Goal: Task Accomplishment & Management: Complete application form

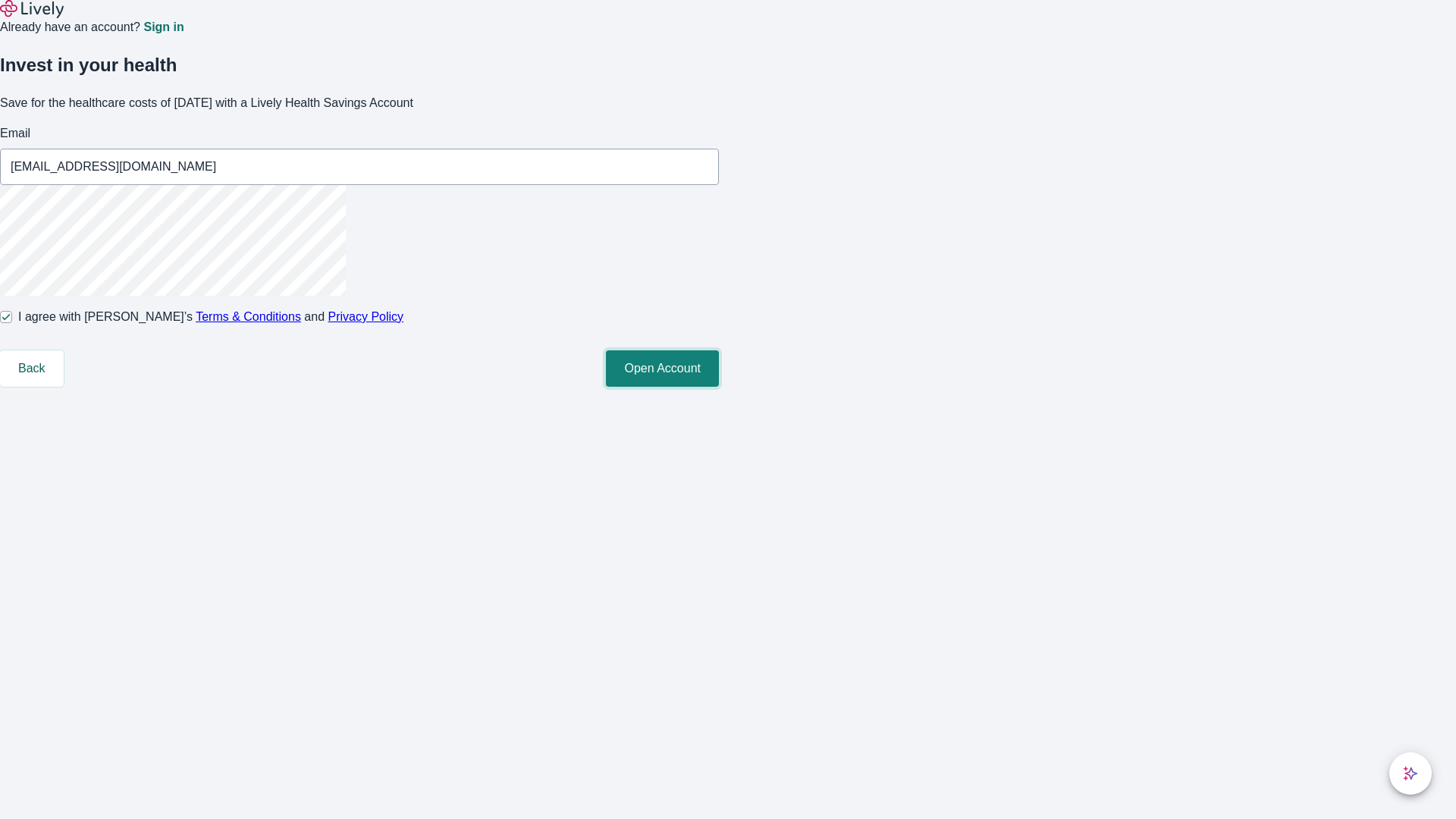
click at [719, 386] on button "Open Account" at bounding box center [661, 368] width 113 height 36
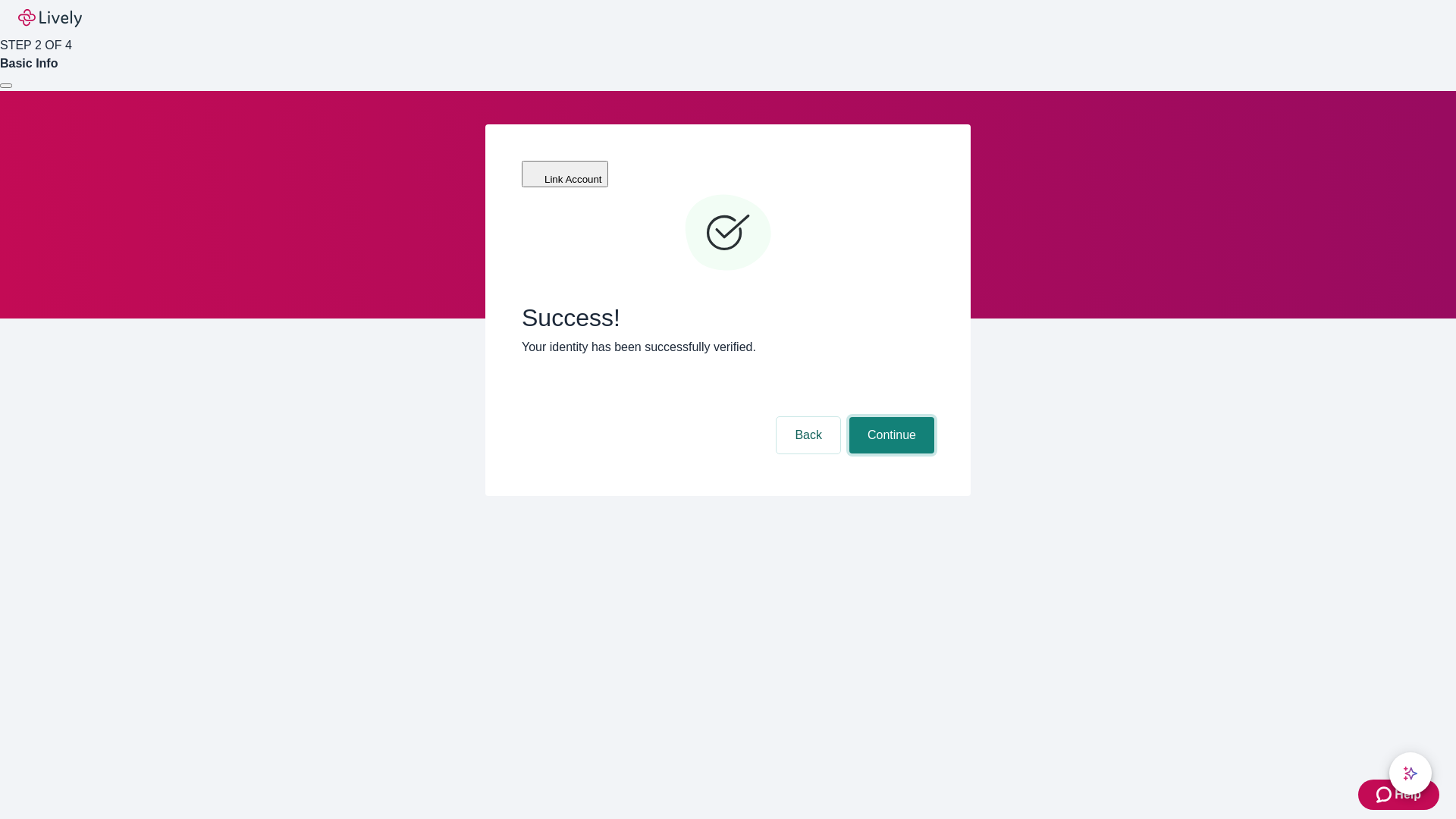
click at [889, 417] on button "Continue" at bounding box center [892, 434] width 85 height 36
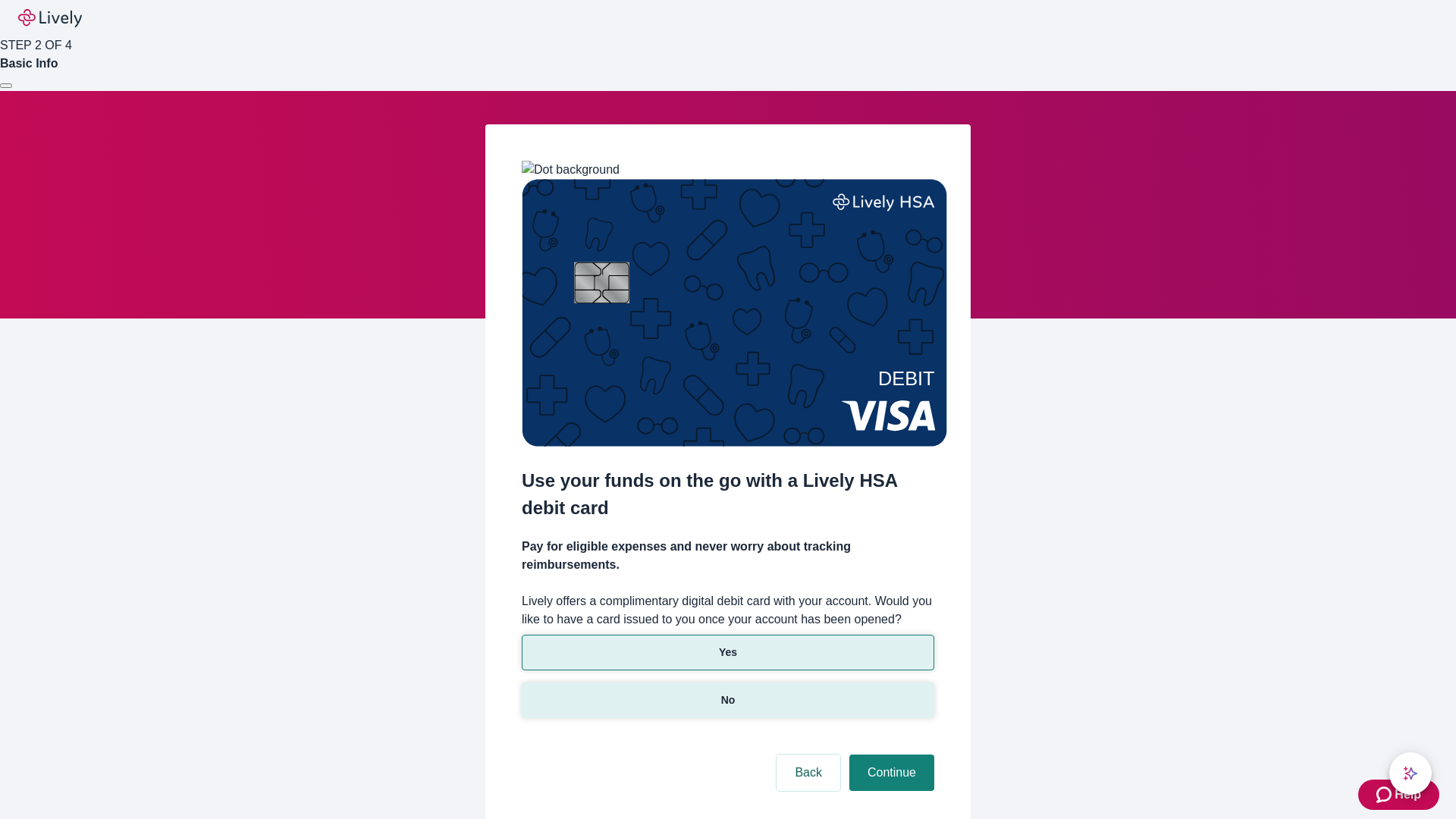
click at [727, 692] on p "No" at bounding box center [728, 700] width 14 height 16
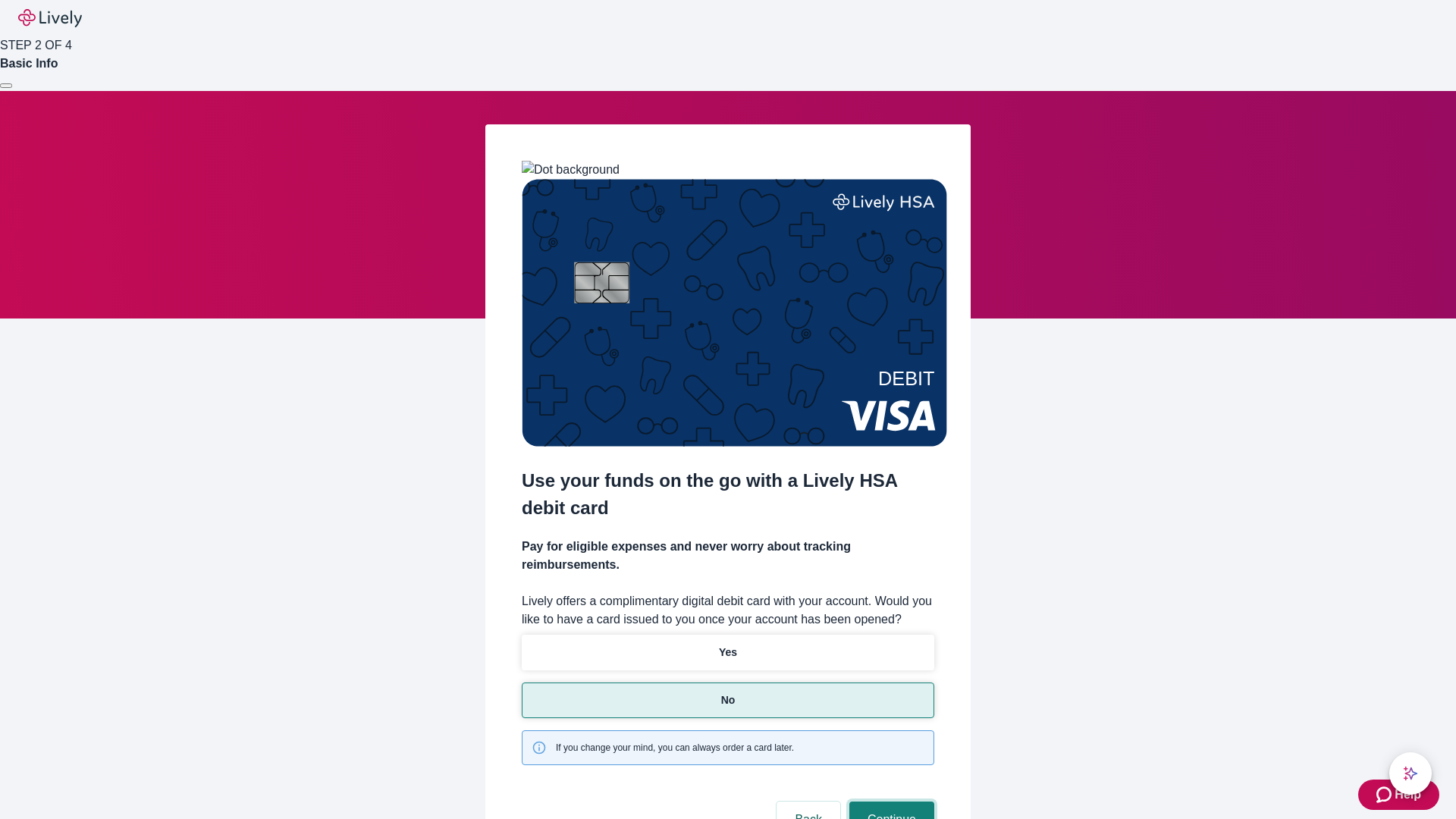
click at [889, 801] on button "Continue" at bounding box center [892, 819] width 85 height 36
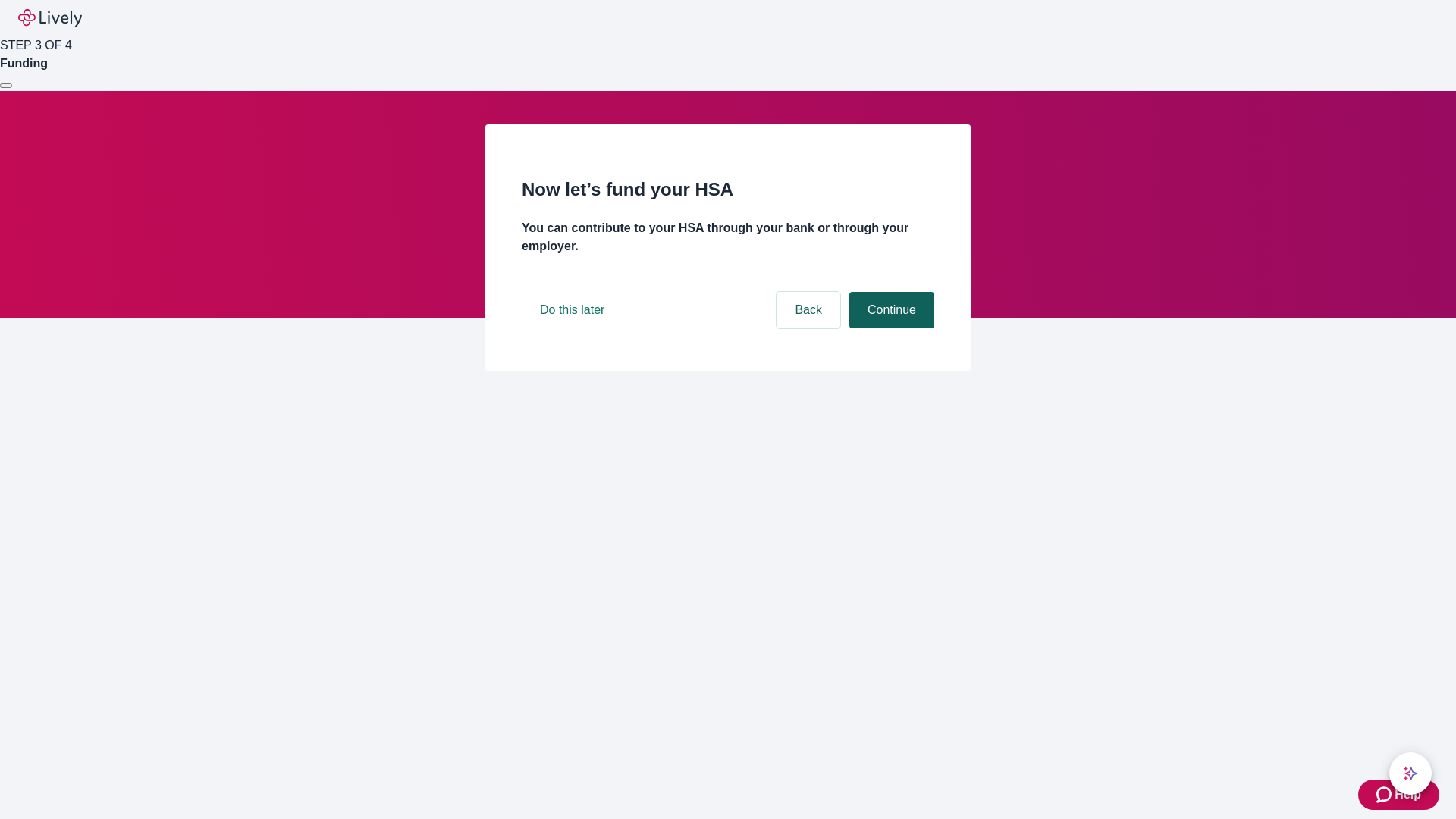
click at [889, 328] on button "Continue" at bounding box center [892, 309] width 85 height 36
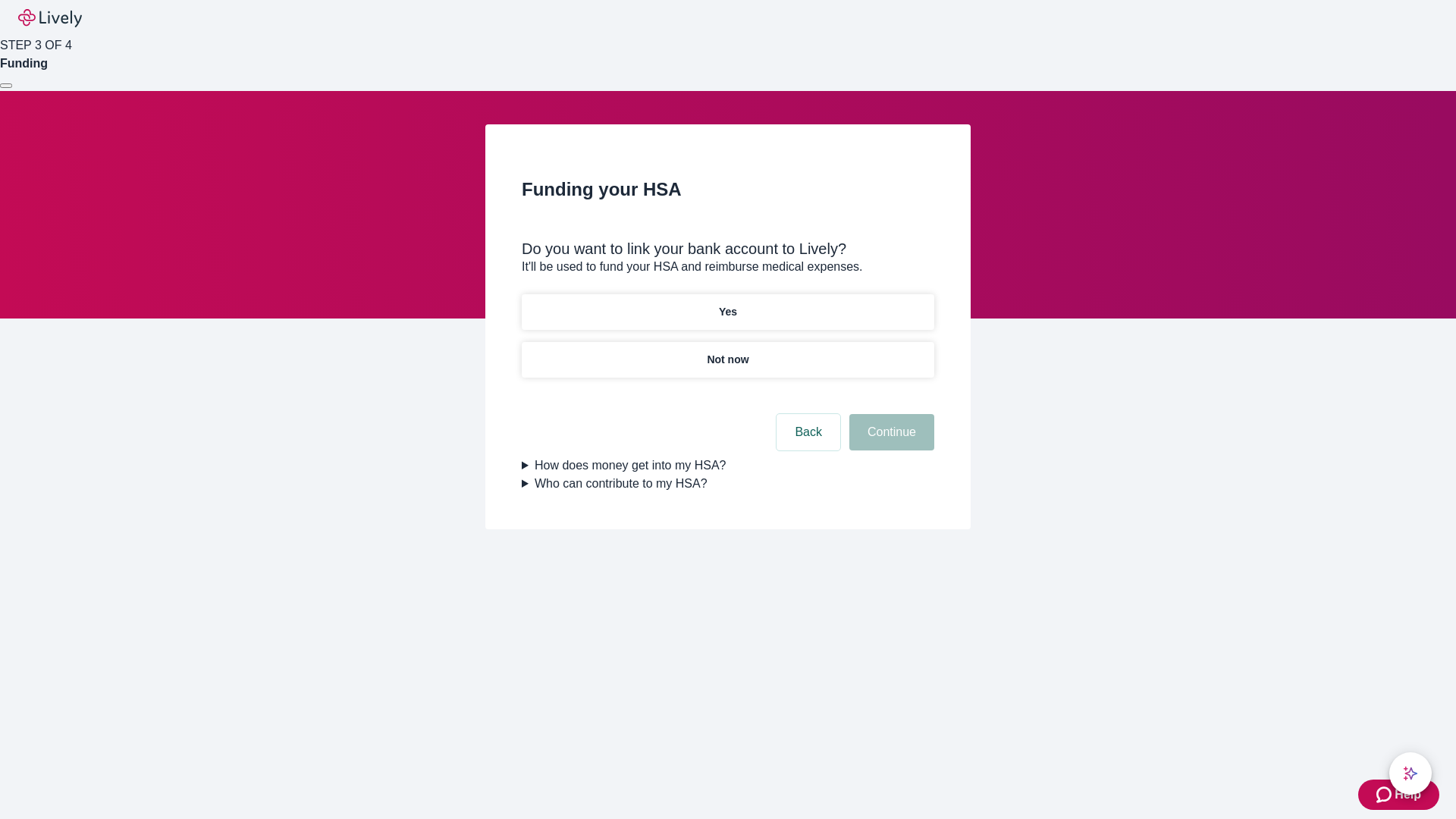
click at [727, 304] on p "Yes" at bounding box center [728, 312] width 19 height 16
click at [889, 414] on button "Continue" at bounding box center [892, 432] width 85 height 36
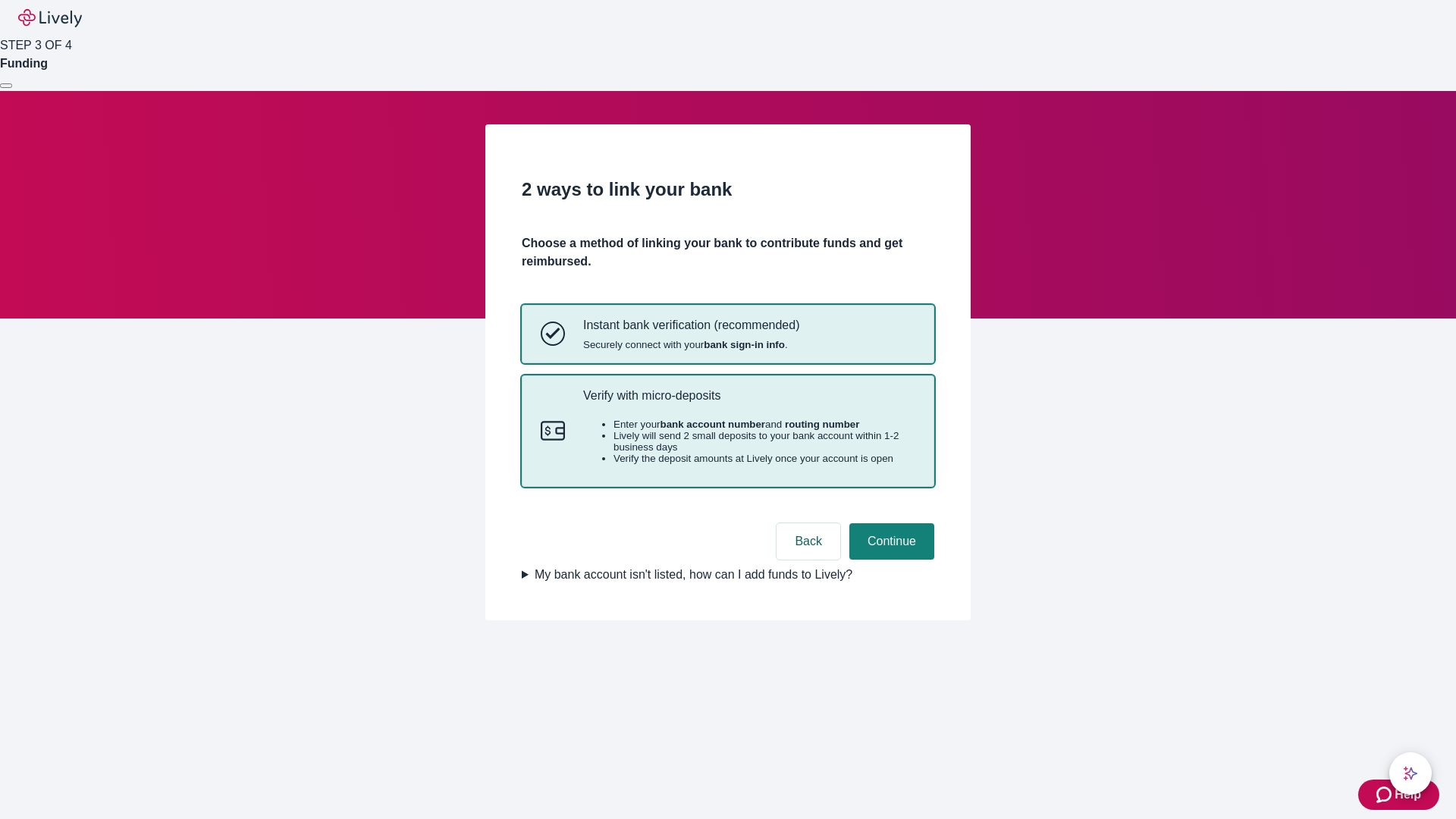
click at [748, 402] on p "Verify with micro-deposits" at bounding box center [749, 395] width 333 height 14
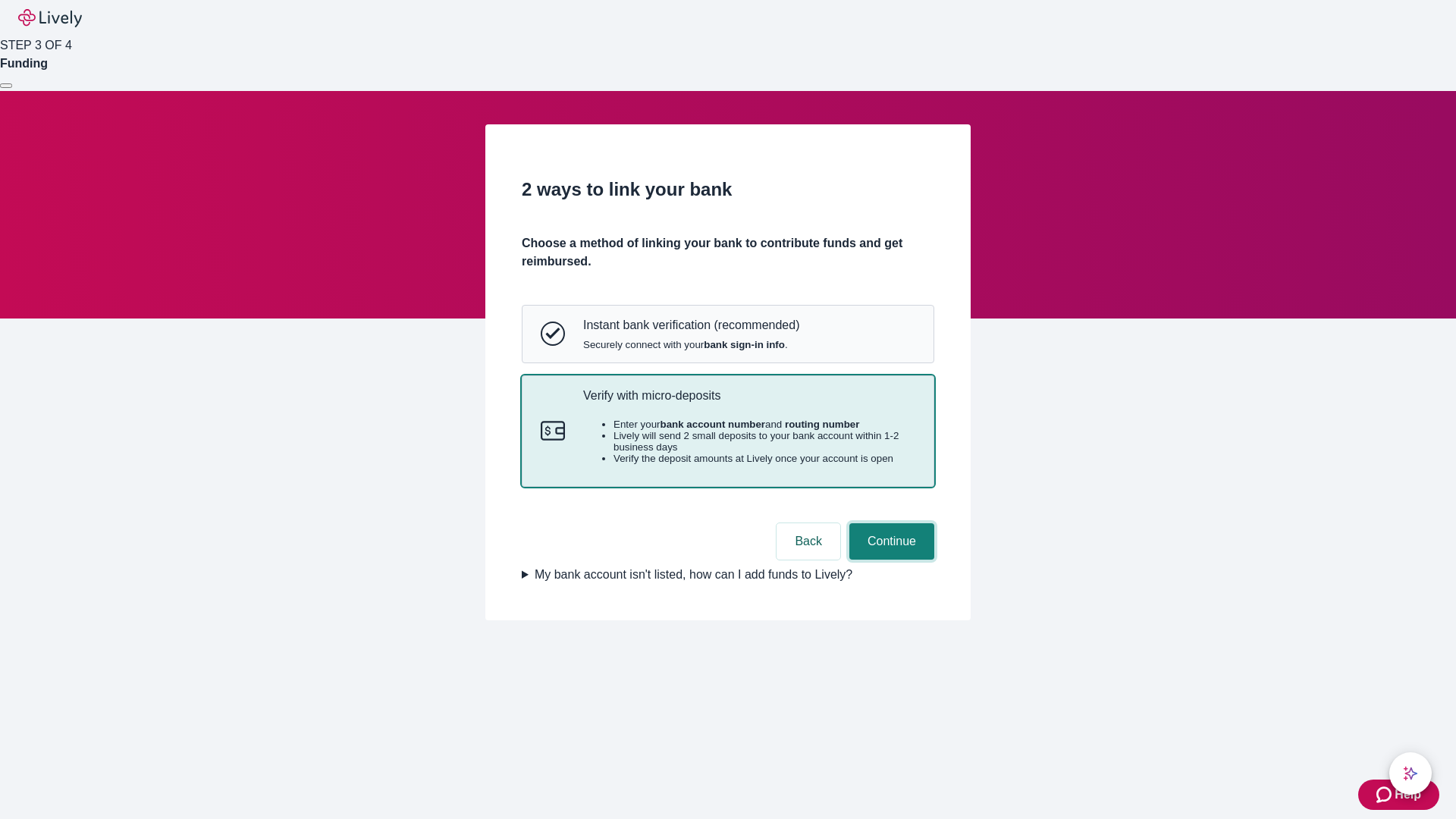
click at [889, 559] on button "Continue" at bounding box center [892, 541] width 85 height 36
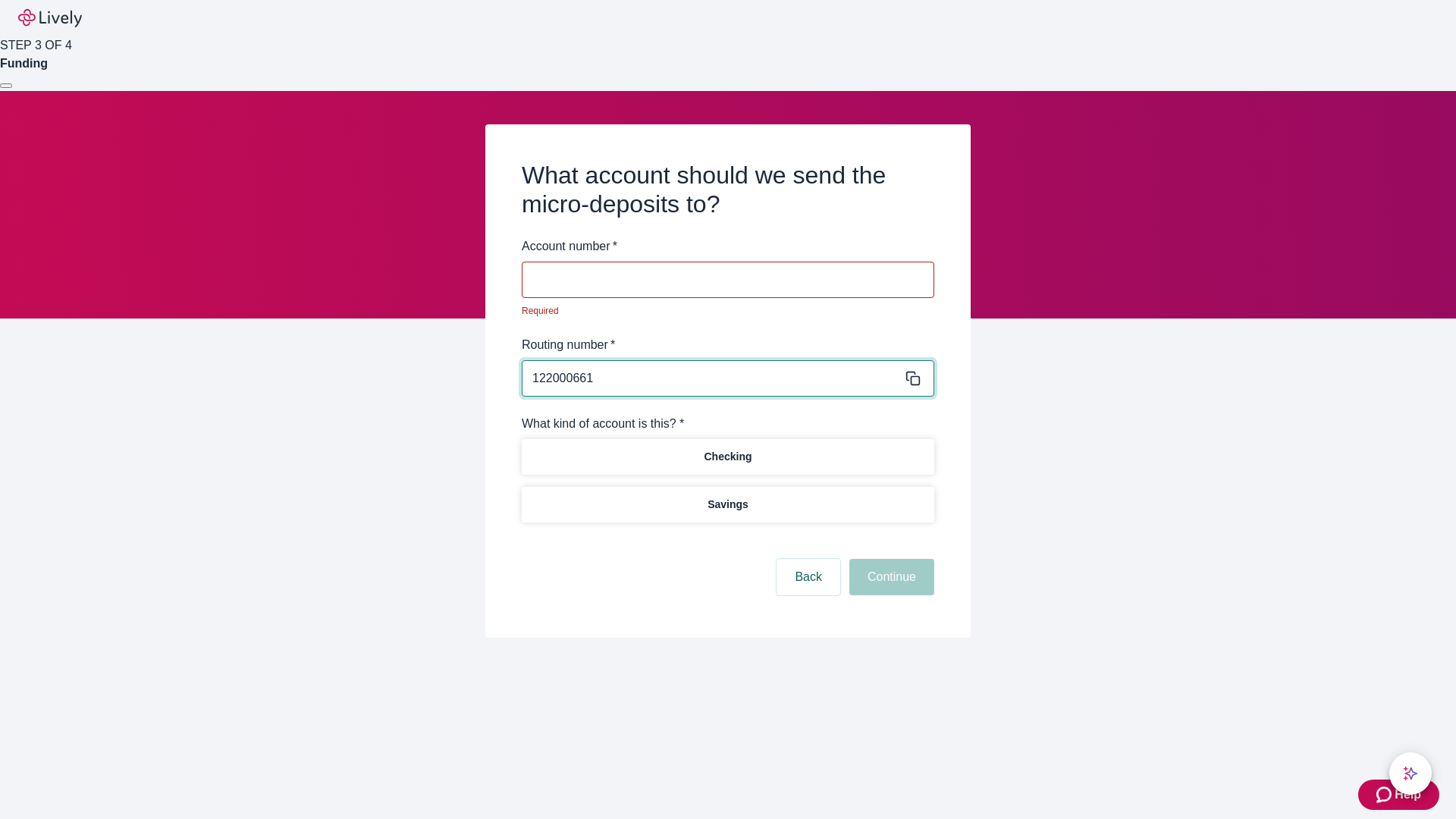
type input "122000661"
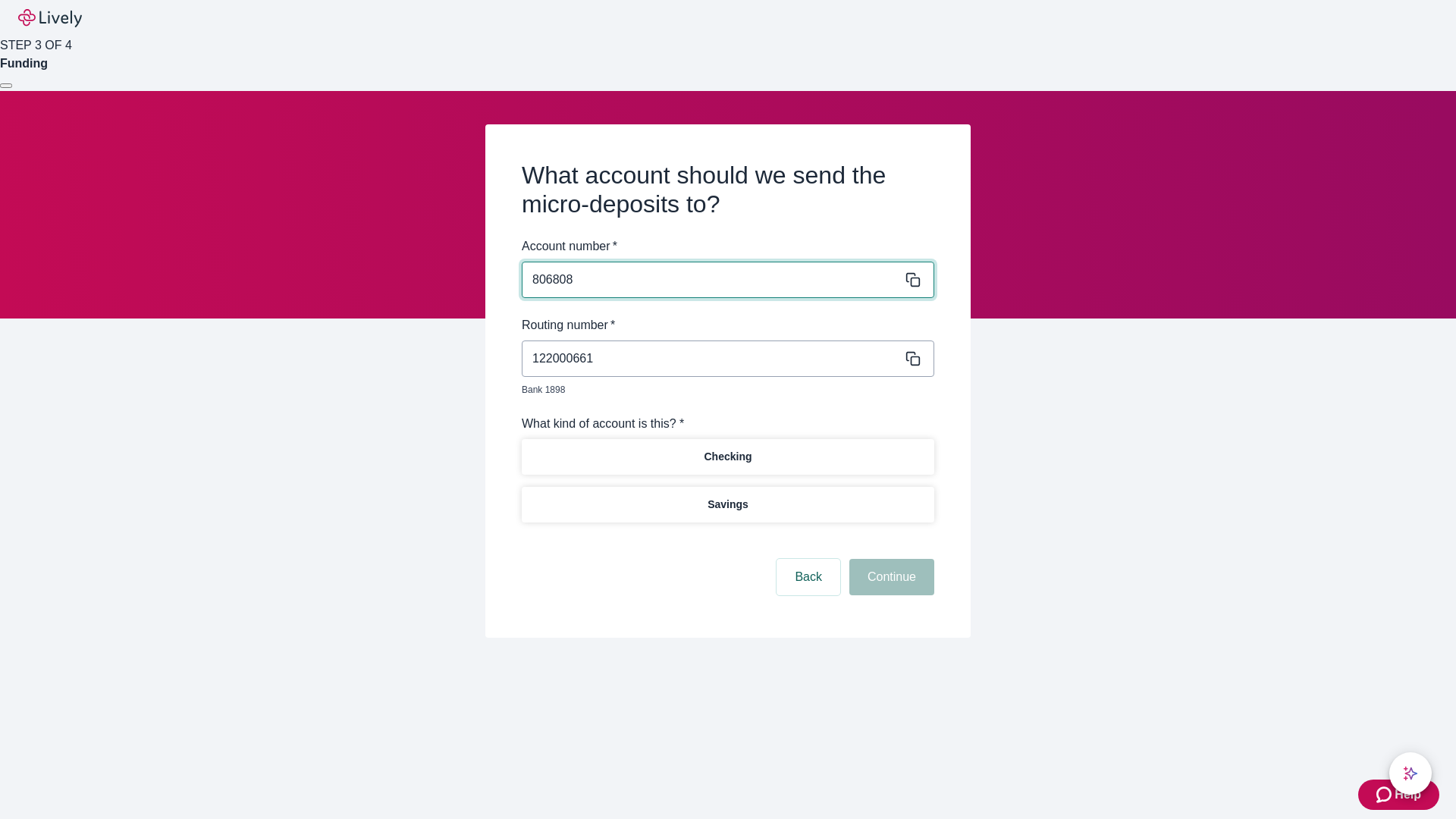
type input "806808"
click at [727, 448] on p "Checking" at bounding box center [728, 456] width 48 height 16
click at [889, 559] on button "Continue" at bounding box center [892, 576] width 85 height 36
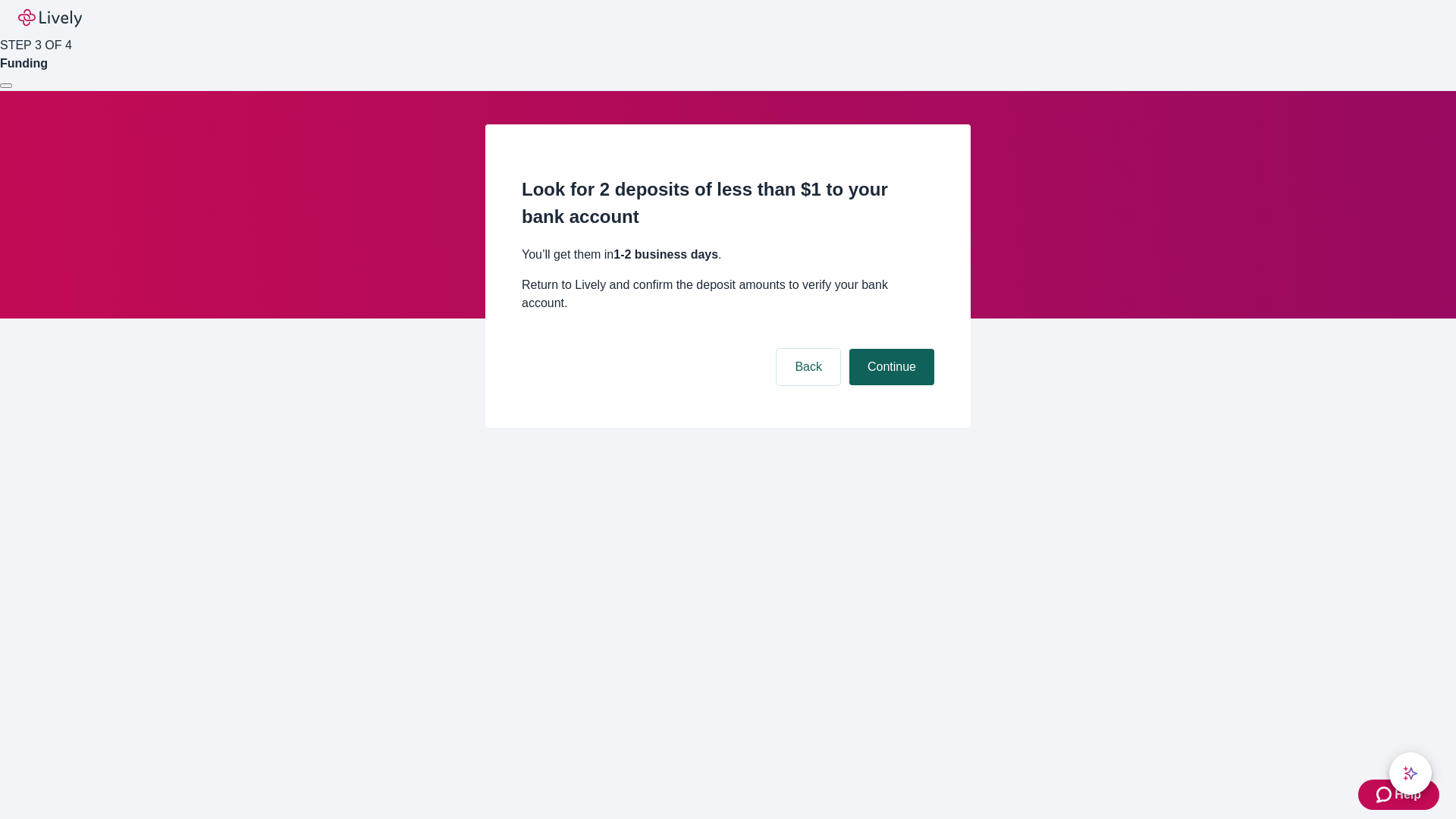
click at [889, 348] on button "Continue" at bounding box center [892, 366] width 85 height 36
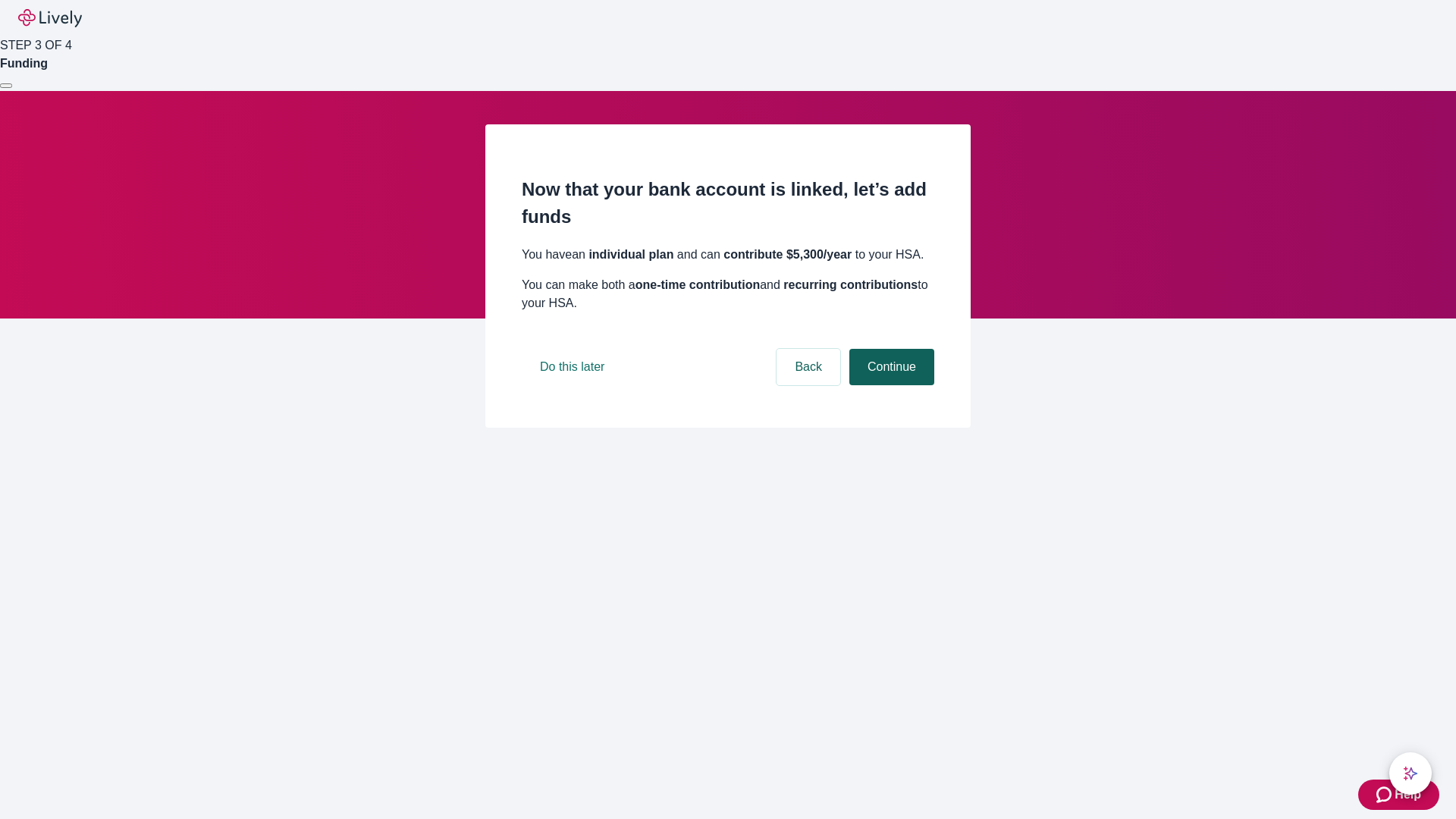
click at [889, 386] on button "Continue" at bounding box center [892, 366] width 85 height 36
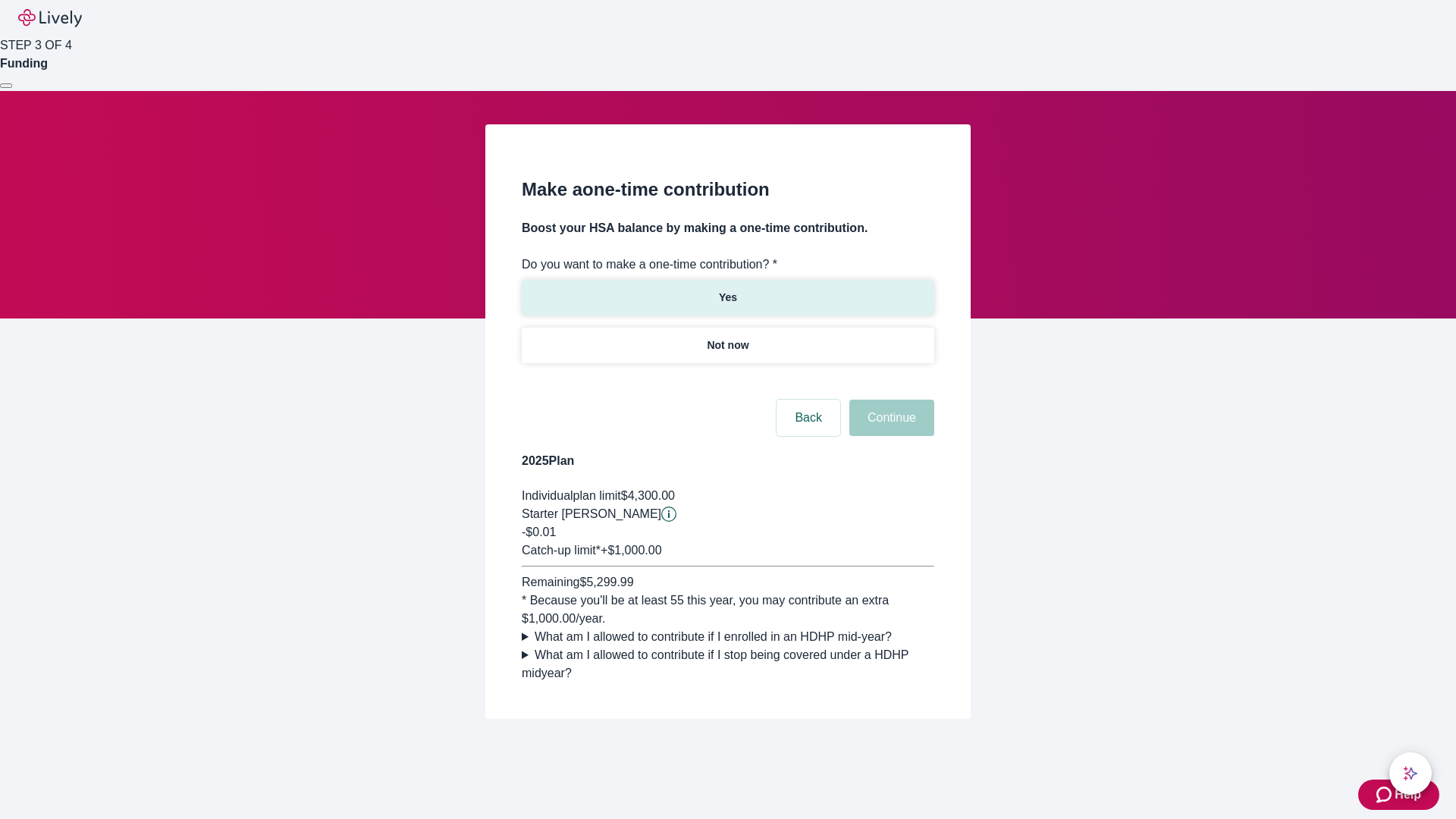
click at [727, 290] on p "Yes" at bounding box center [728, 298] width 19 height 16
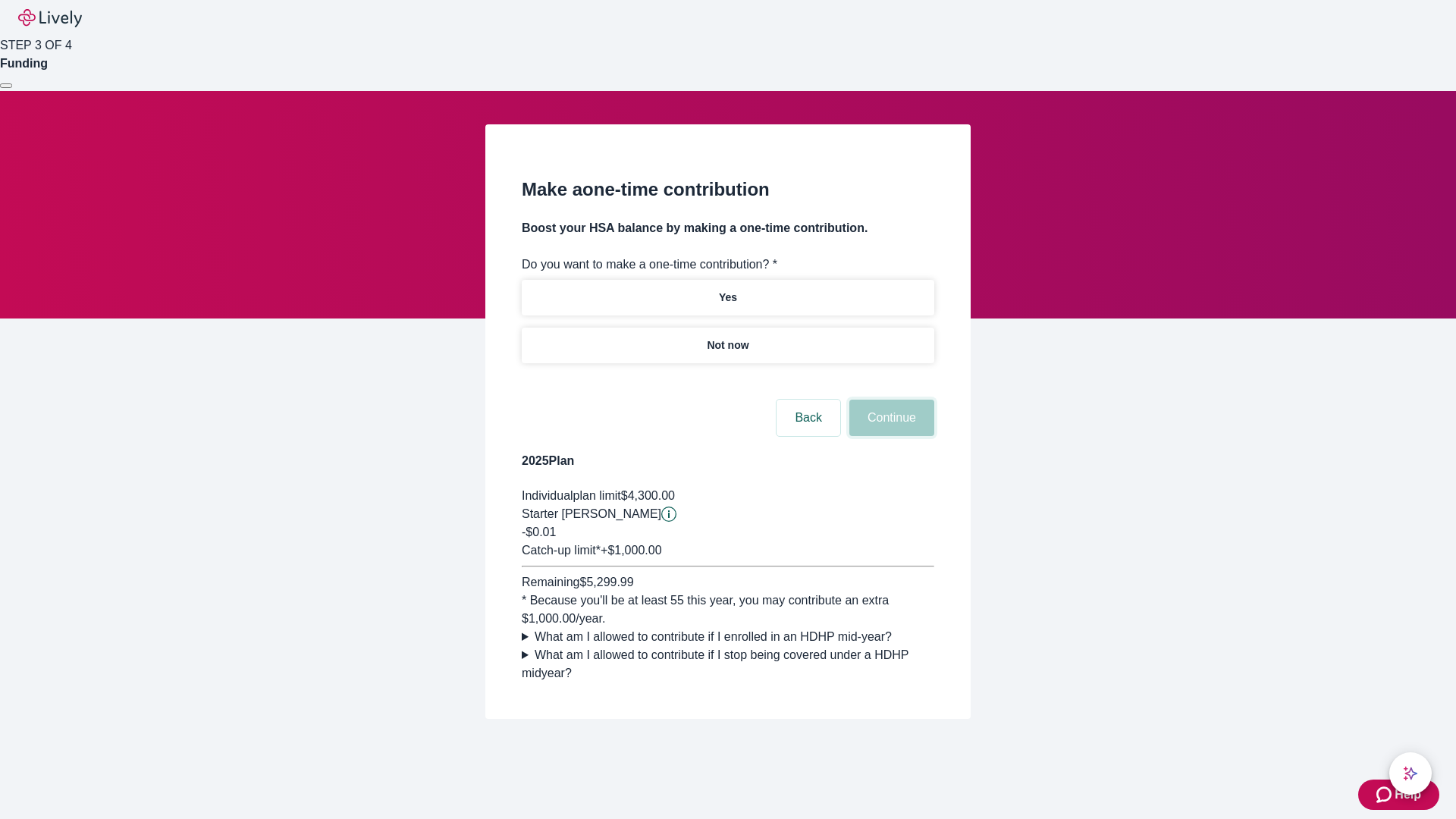
click at [889, 436] on button "Continue" at bounding box center [892, 417] width 85 height 36
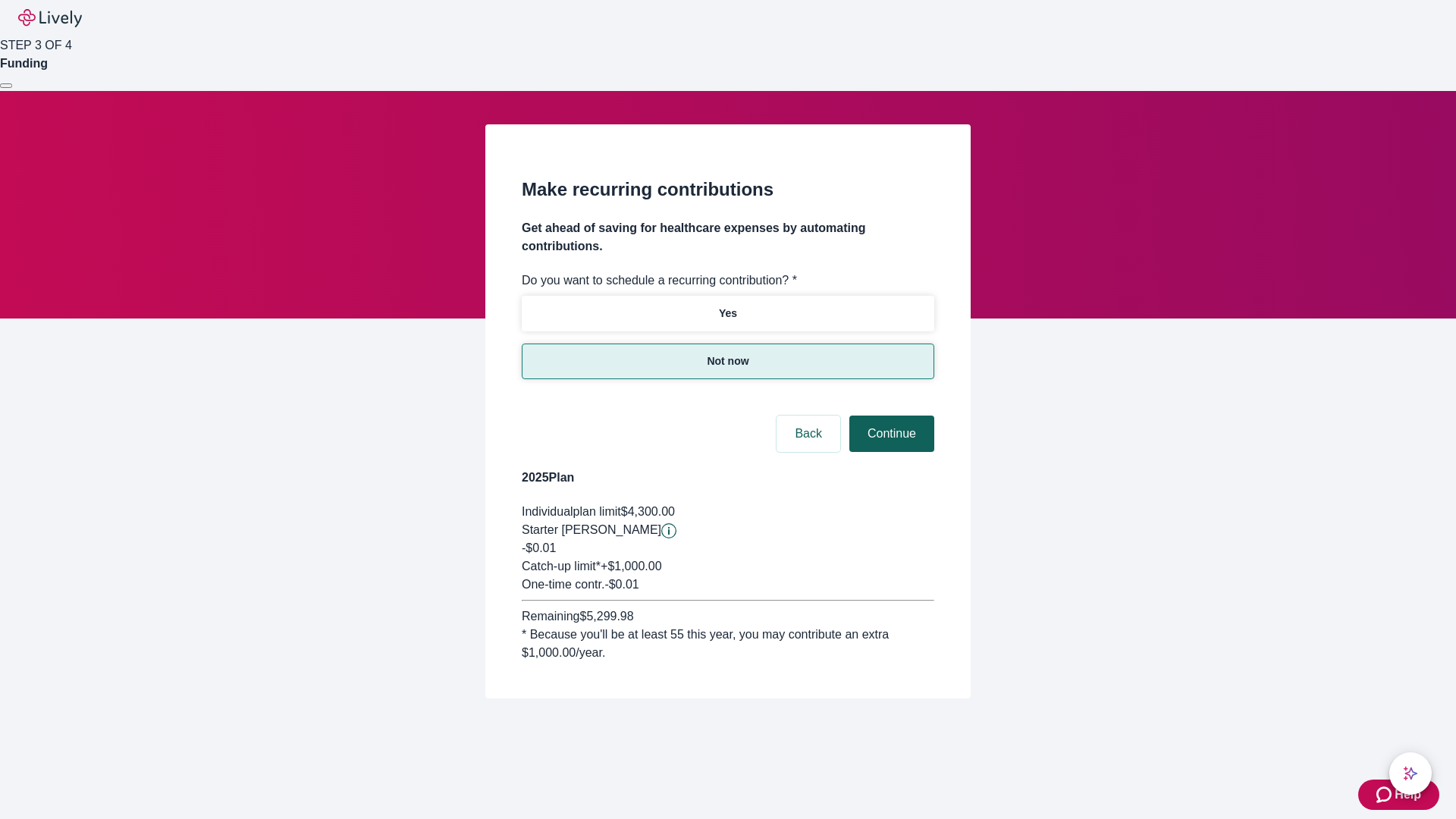
click at [889, 416] on button "Continue" at bounding box center [892, 433] width 85 height 36
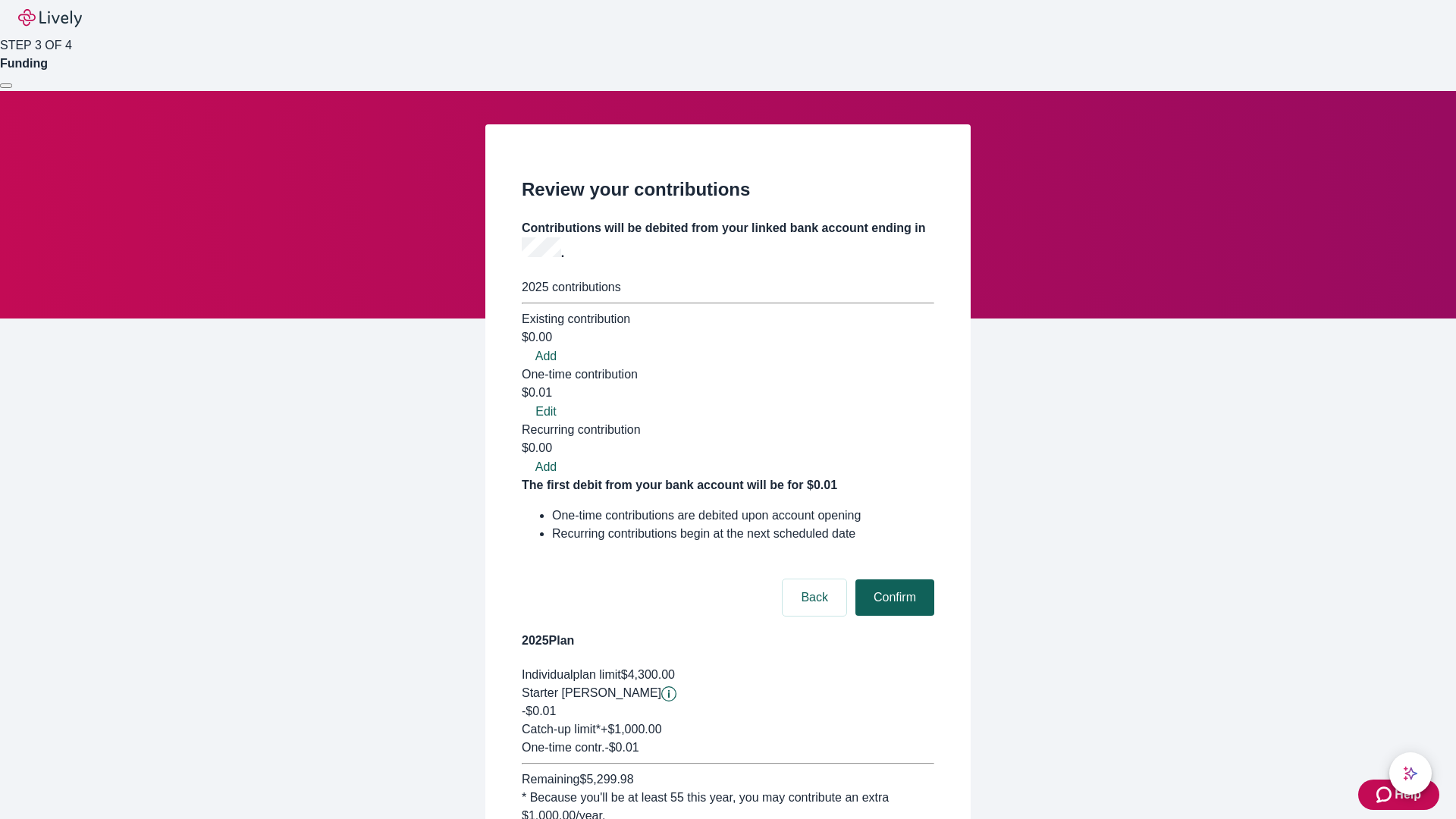
click at [893, 580] on button "Confirm" at bounding box center [895, 597] width 79 height 36
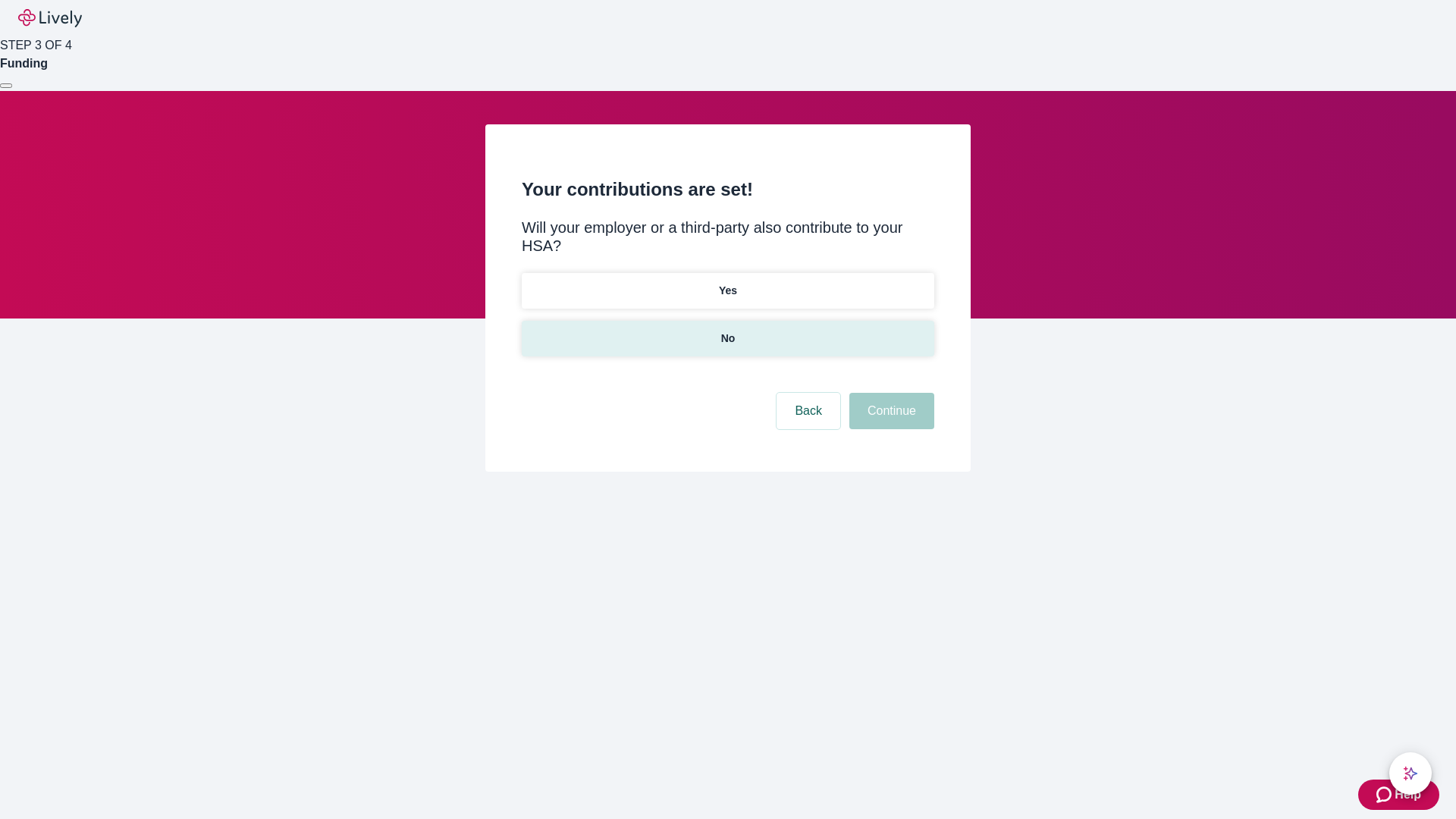
click at [727, 331] on p "No" at bounding box center [728, 339] width 14 height 16
click at [889, 393] on button "Continue" at bounding box center [892, 410] width 85 height 36
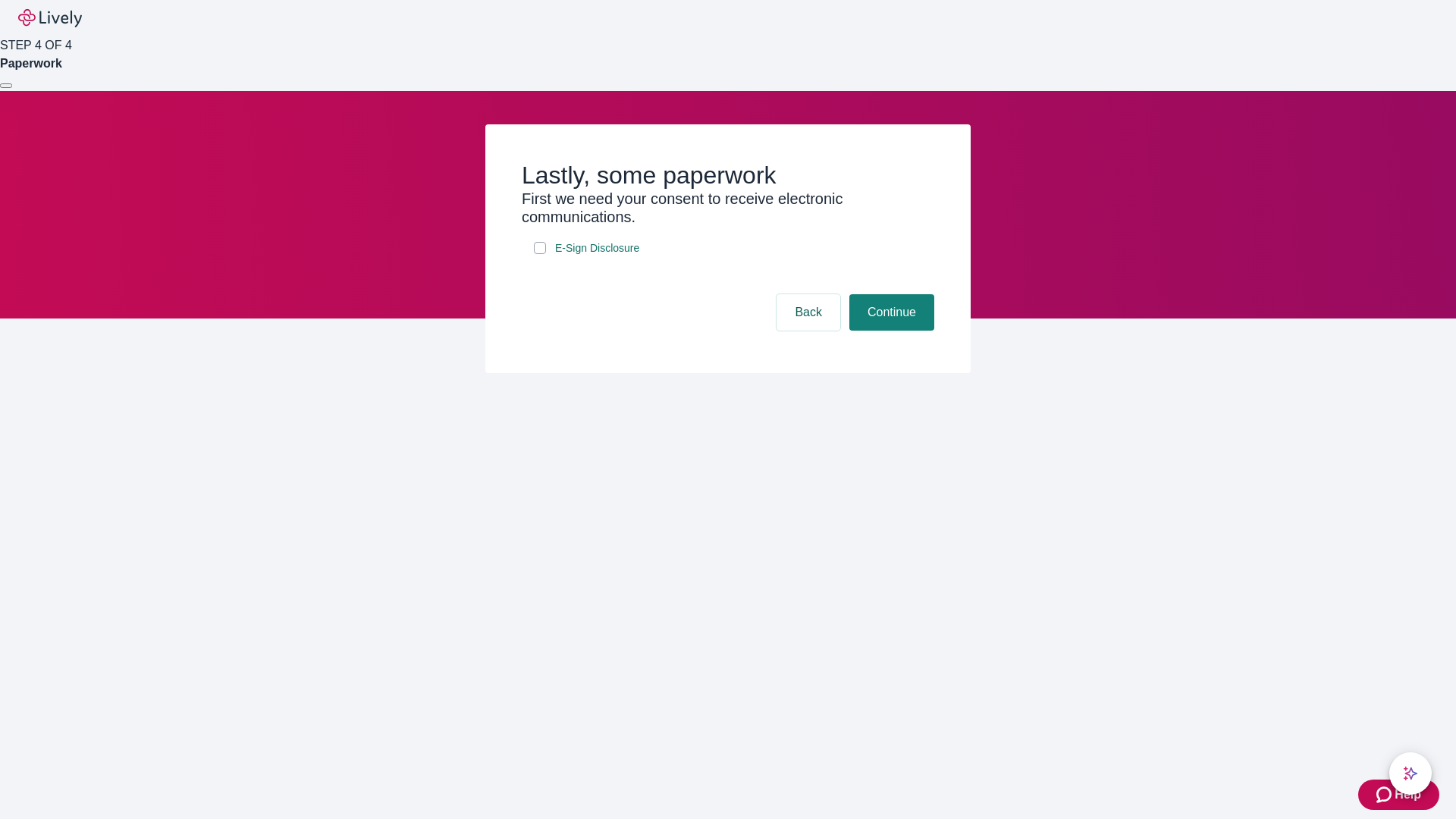
click at [540, 254] on input "E-Sign Disclosure" at bounding box center [540, 248] width 12 height 12
checkbox input "true"
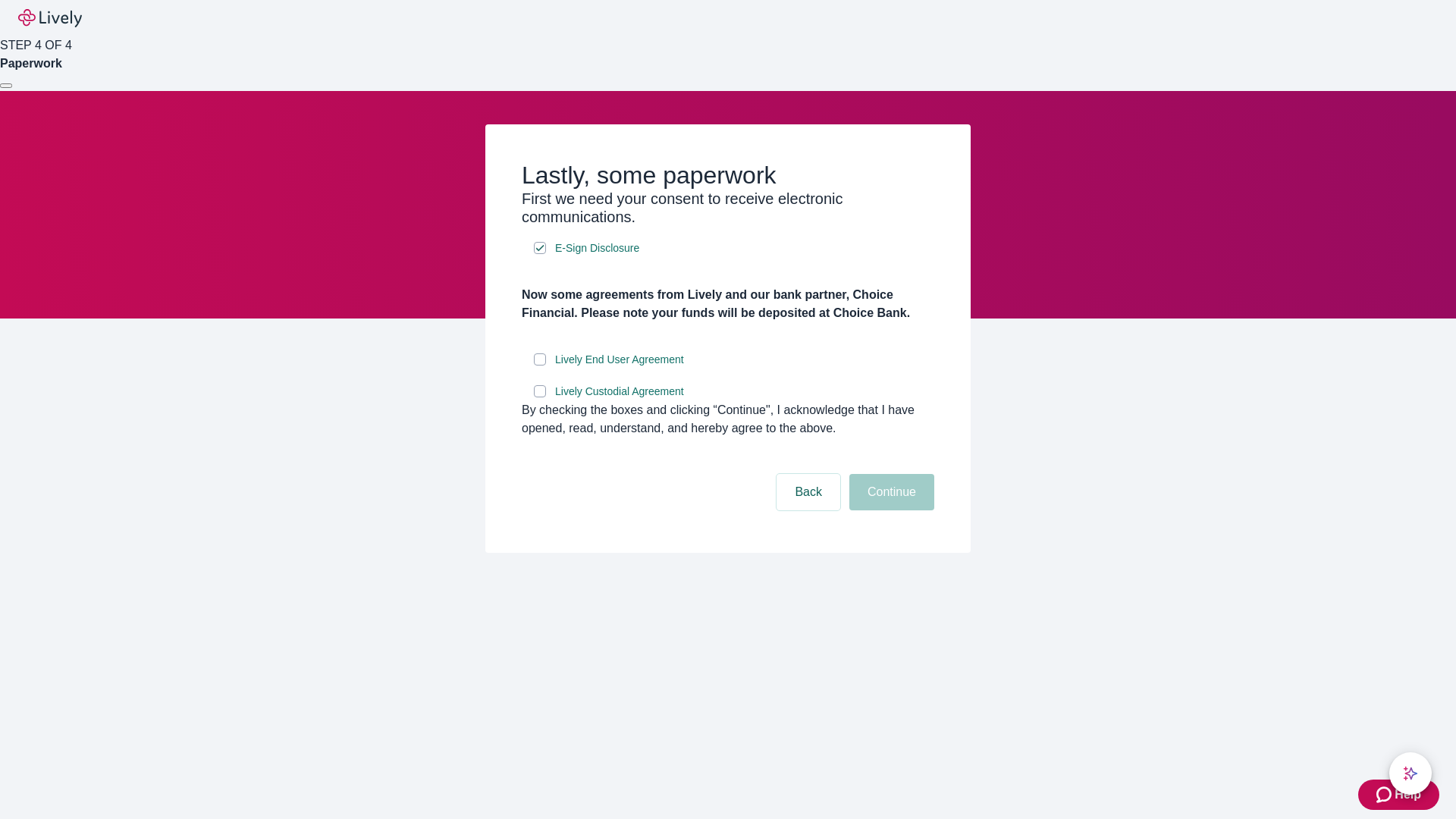
click at [540, 365] on input "Lively End User Agreement" at bounding box center [540, 360] width 12 height 12
checkbox input "true"
click at [540, 397] on input "Lively Custodial Agreement" at bounding box center [540, 392] width 12 height 12
checkbox input "true"
click at [889, 511] on button "Continue" at bounding box center [892, 492] width 85 height 36
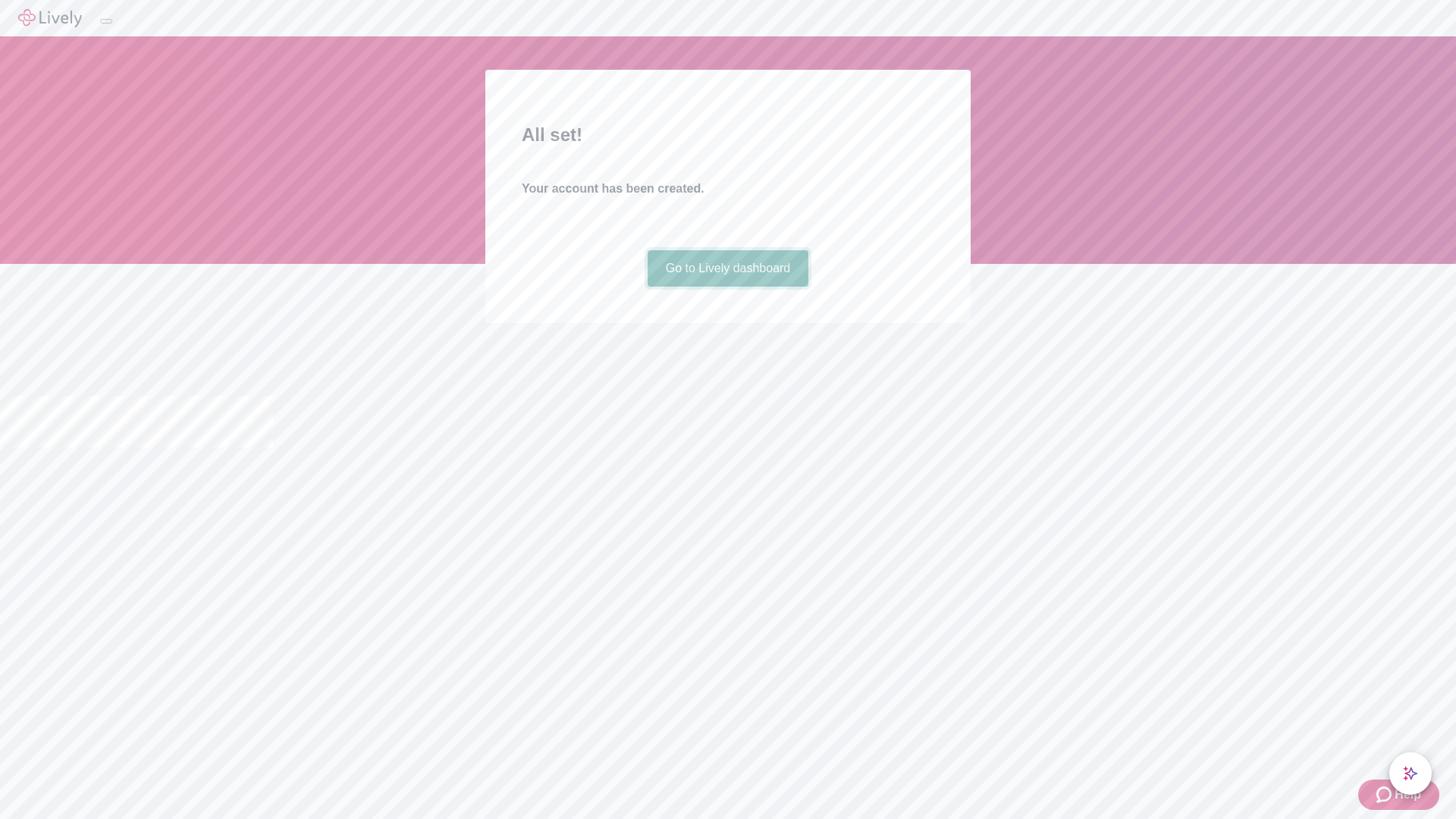
click at [727, 286] on link "Go to Lively dashboard" at bounding box center [729, 268] width 161 height 36
